Goal: Transaction & Acquisition: Purchase product/service

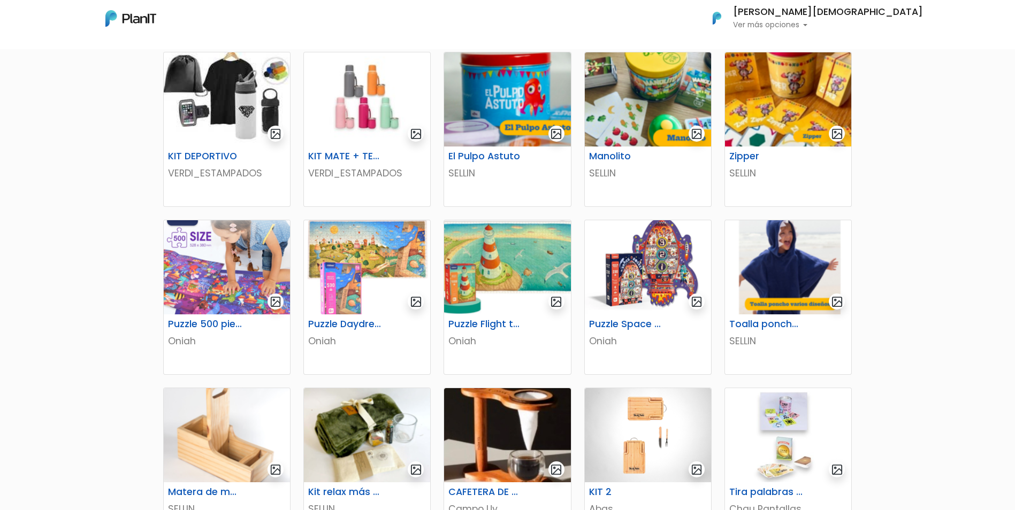
scroll to position [214, 0]
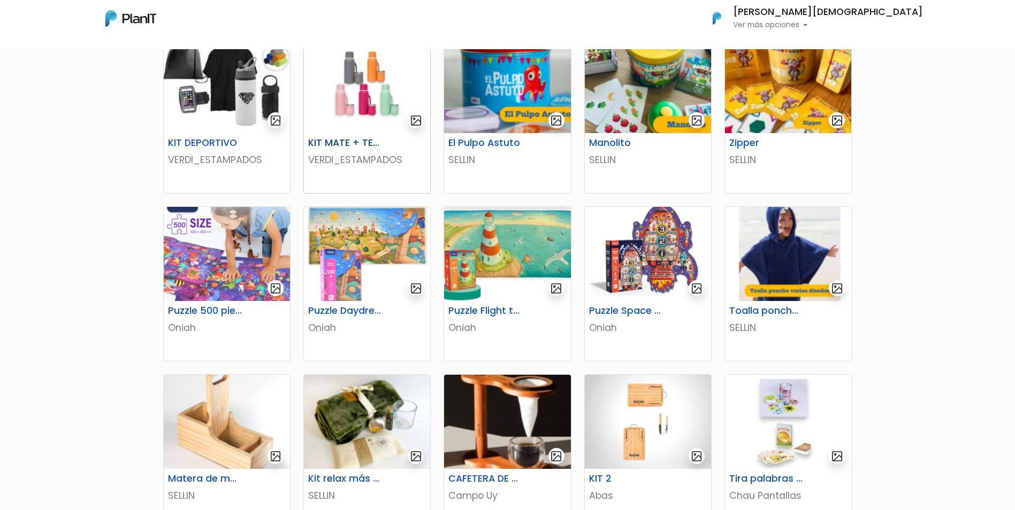
click at [366, 158] on p "VERDI_ESTAMPADOS" at bounding box center [367, 160] width 118 height 14
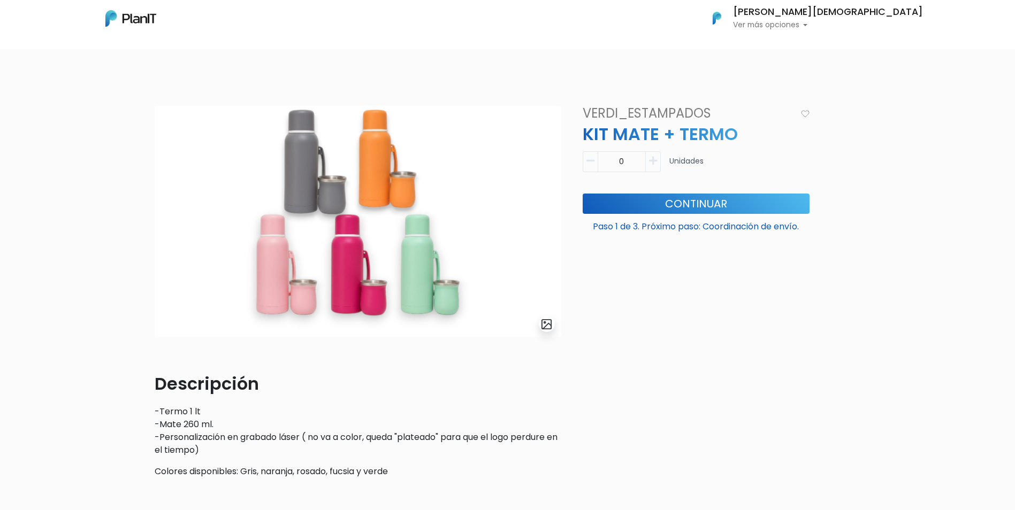
click at [654, 160] on icon "button" at bounding box center [653, 161] width 8 height 10
type input "1"
click at [694, 201] on button "Continuar" at bounding box center [696, 204] width 227 height 20
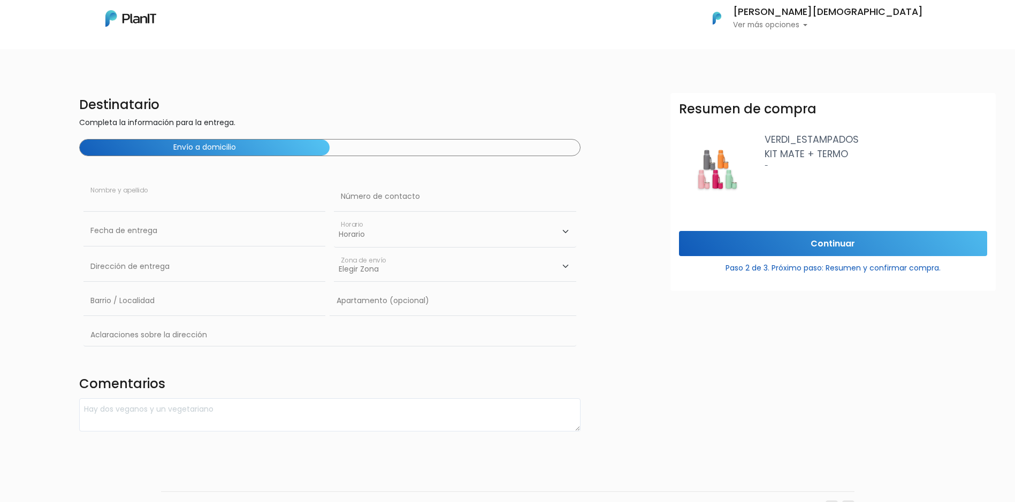
click at [147, 210] on input "text" at bounding box center [204, 197] width 242 height 30
type input "[PERSON_NAME][DEMOGRAPHIC_DATA]"
click at [366, 205] on input "text" at bounding box center [455, 197] width 242 height 30
type input "097796008"
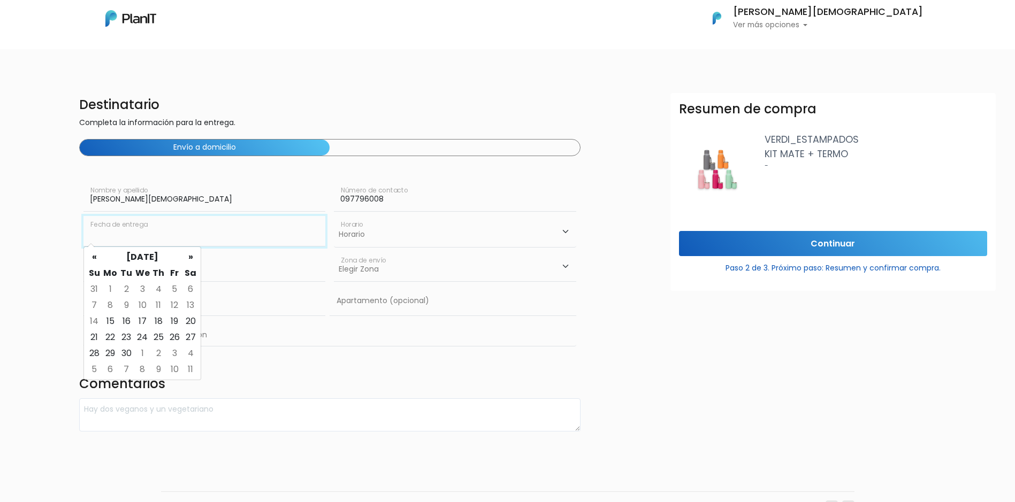
click at [191, 238] on input "text" at bounding box center [204, 231] width 242 height 30
click at [192, 257] on th "»" at bounding box center [190, 257] width 16 height 16
click at [104, 306] on td "6" at bounding box center [110, 305] width 16 height 16
click at [209, 242] on input "[DATE]" at bounding box center [204, 231] width 242 height 30
click at [91, 261] on th "«" at bounding box center [94, 257] width 16 height 16
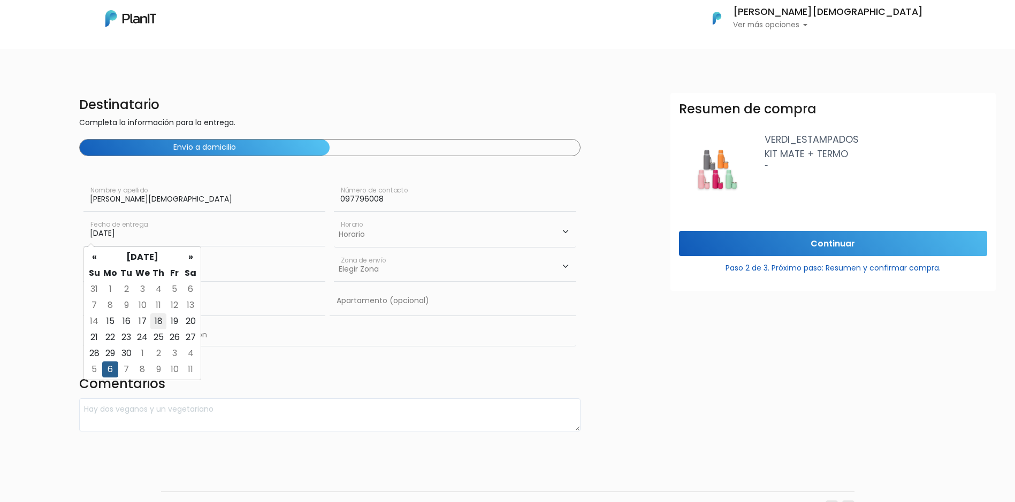
click at [156, 319] on td "18" at bounding box center [158, 321] width 16 height 16
type input "[DATE]"
click at [477, 231] on select "Horario 08:00 - 10:00 10:00 - 12:00 14:00 - 16:00 16:00 - 18:00" at bounding box center [455, 231] width 242 height 31
select select "2"
click at [334, 216] on select "Horario 08:00 - 10:00 10:00 - 12:00 14:00 - 16:00 16:00 - 18:00" at bounding box center [455, 231] width 242 height 31
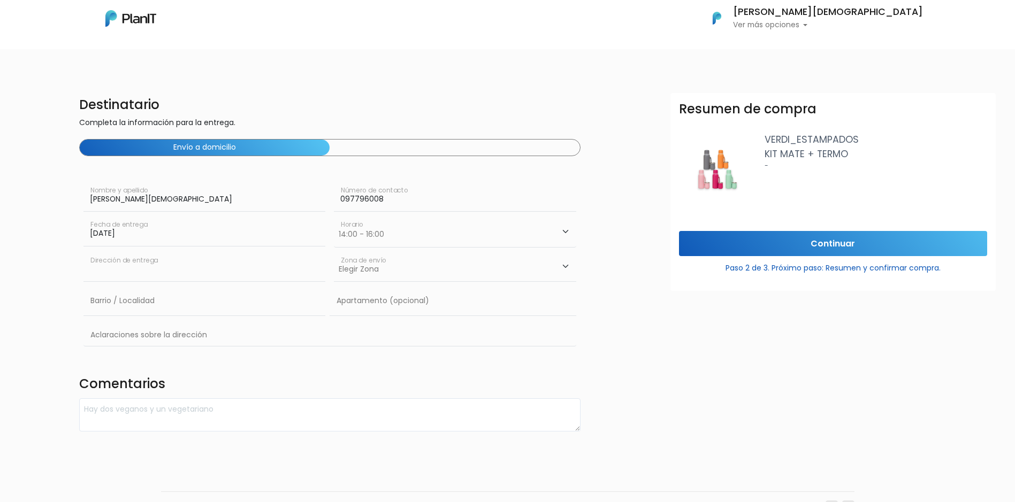
click at [215, 275] on input "text" at bounding box center [204, 267] width 242 height 30
type input "Mercedes"
click at [428, 268] on select "Elegir [GEOGRAPHIC_DATA]" at bounding box center [455, 267] width 242 height 30
select select "10"
click at [334, 252] on select "Elegir [GEOGRAPHIC_DATA]" at bounding box center [455, 267] width 242 height 30
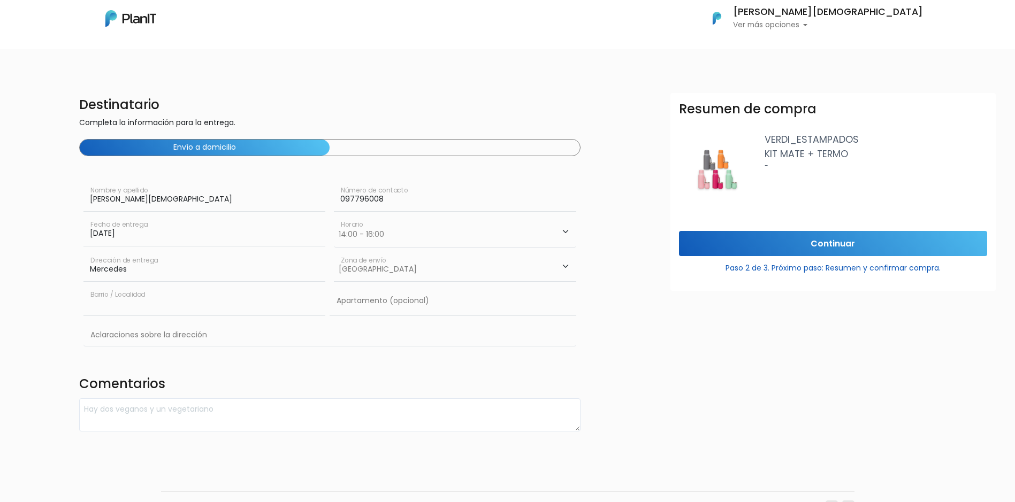
click at [251, 313] on input "text" at bounding box center [204, 301] width 242 height 30
type input "Cordon"
click at [409, 297] on input "text" at bounding box center [453, 301] width 246 height 30
type input "002"
click at [253, 343] on input "text" at bounding box center [329, 335] width 493 height 31
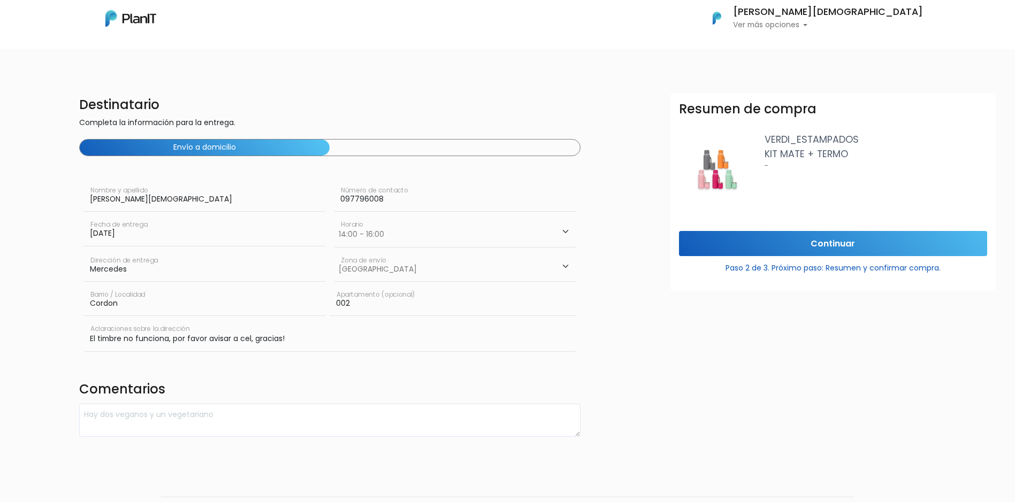
type input "El timbre no funciona, por favor avisar a cel, gracias!"
drag, startPoint x: 144, startPoint y: 343, endPoint x: 575, endPoint y: 421, distance: 437.6
click at [575, 421] on textarea at bounding box center [329, 421] width 501 height 34
click at [452, 413] on textarea at bounding box center [329, 421] width 501 height 34
click at [229, 428] on textarea "El termo en color" at bounding box center [329, 421] width 501 height 34
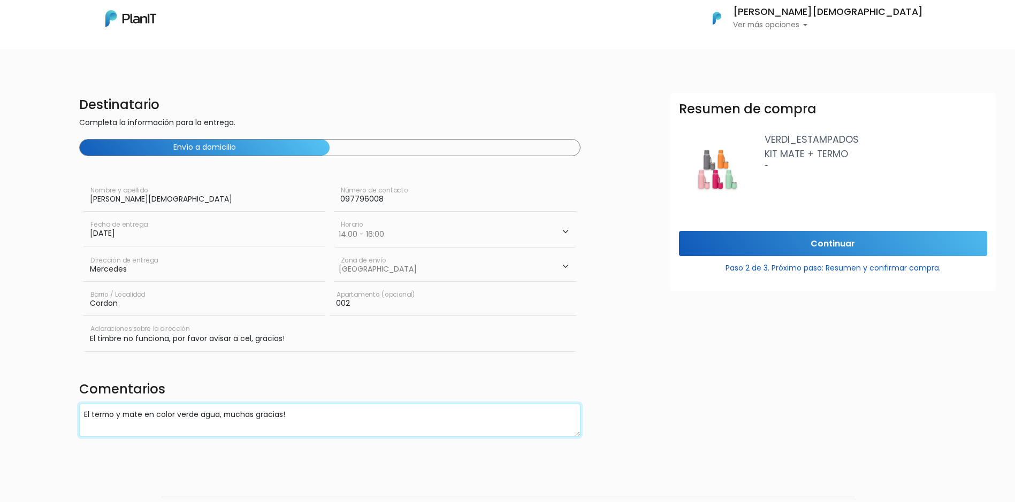
type textarea "El termo y mate en color verde agua, muchas gracias!"
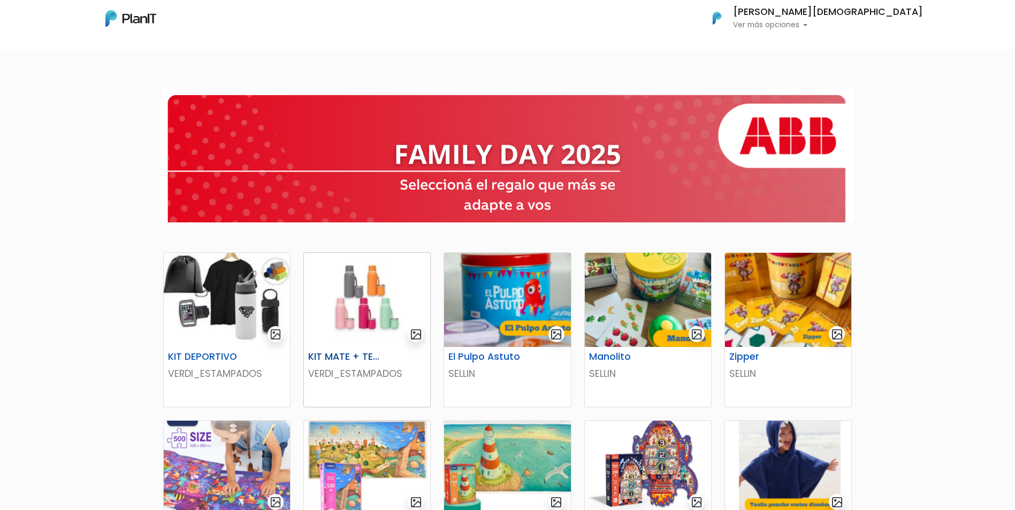
click at [343, 300] on img at bounding box center [367, 300] width 126 height 94
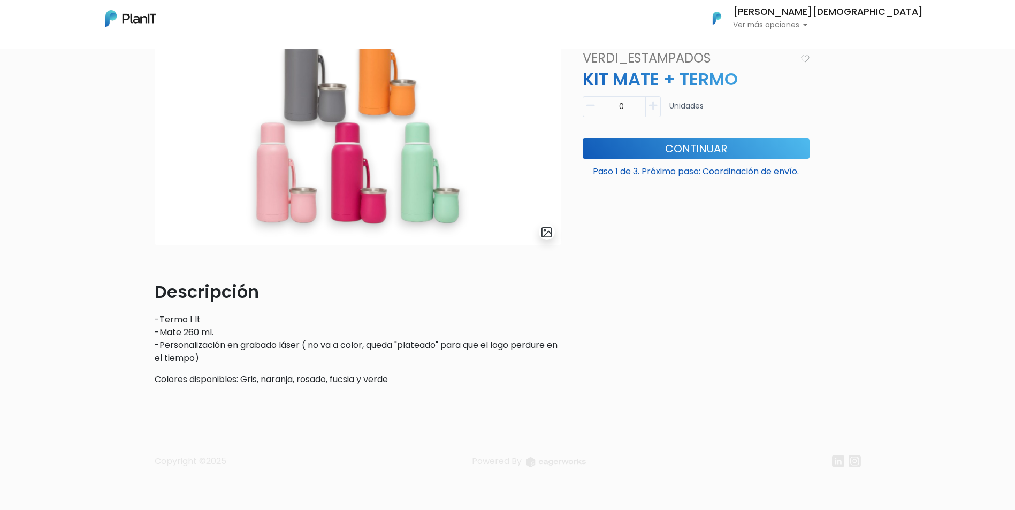
scroll to position [39, 0]
